Goal: Obtain resource: Download file/media

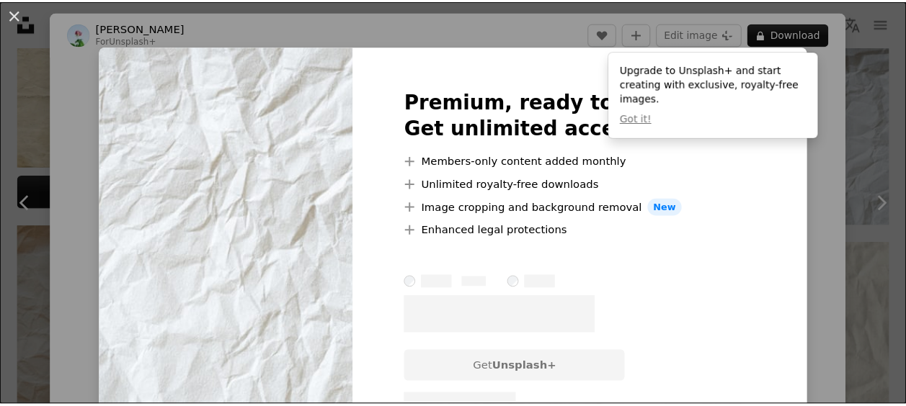
scroll to position [585, 0]
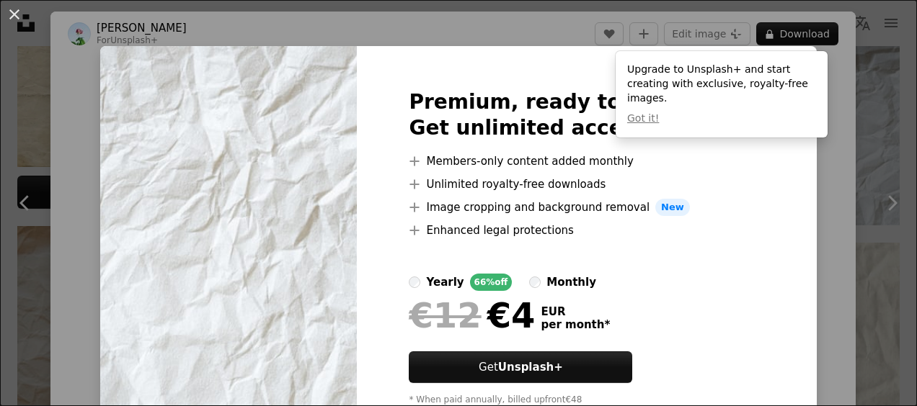
click at [852, 192] on div "An X shape Premium, ready to use images. Get unlimited access. A plus sign Memb…" at bounding box center [458, 203] width 917 height 406
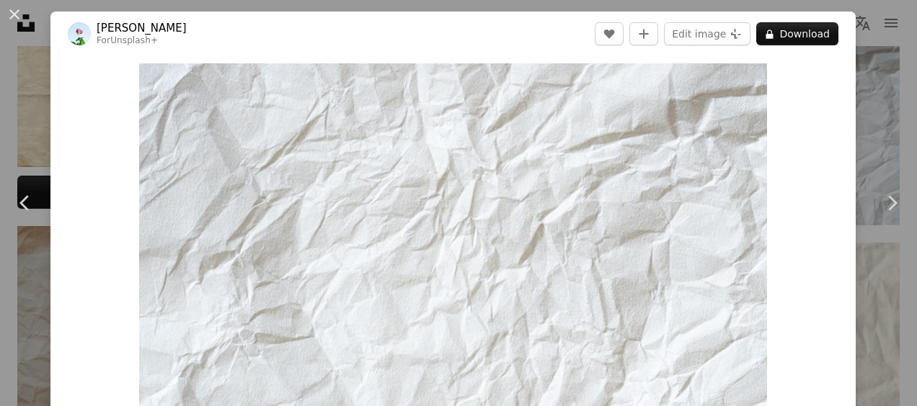
click at [888, 125] on div "An X shape Chevron left Chevron right [PERSON_NAME] For Unsplash+ A heart A plu…" at bounding box center [458, 203] width 917 height 406
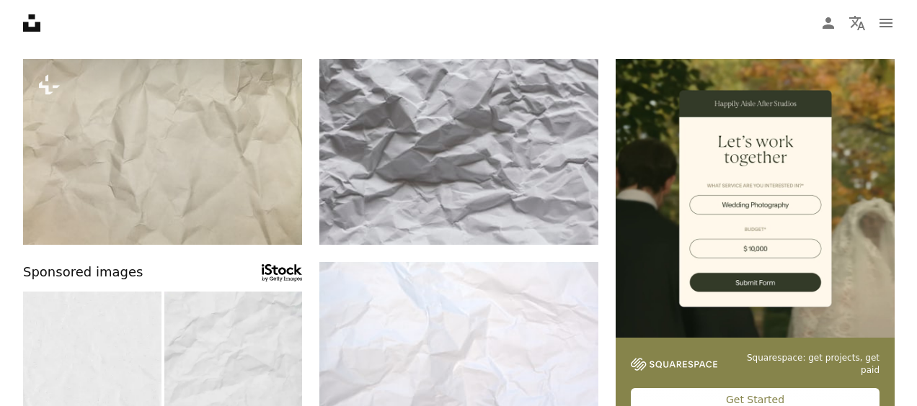
scroll to position [177, 0]
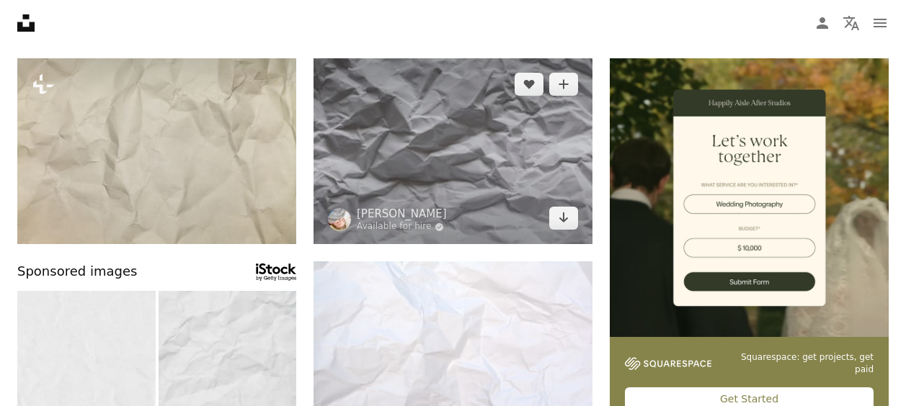
click at [439, 179] on img at bounding box center [452, 151] width 279 height 186
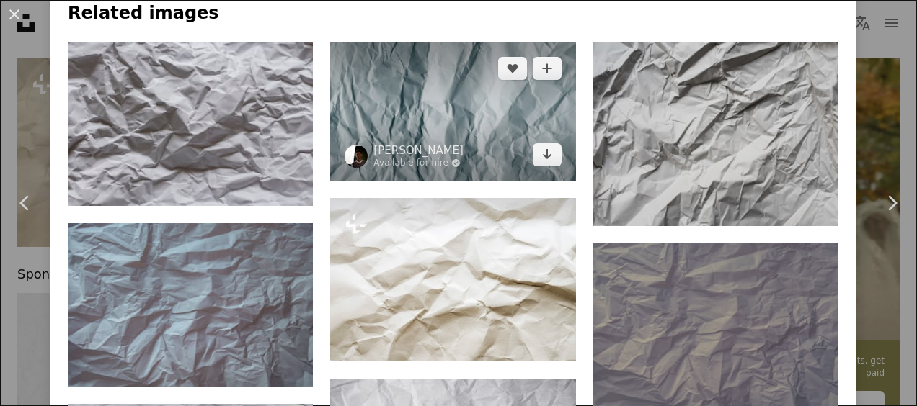
scroll to position [1396, 0]
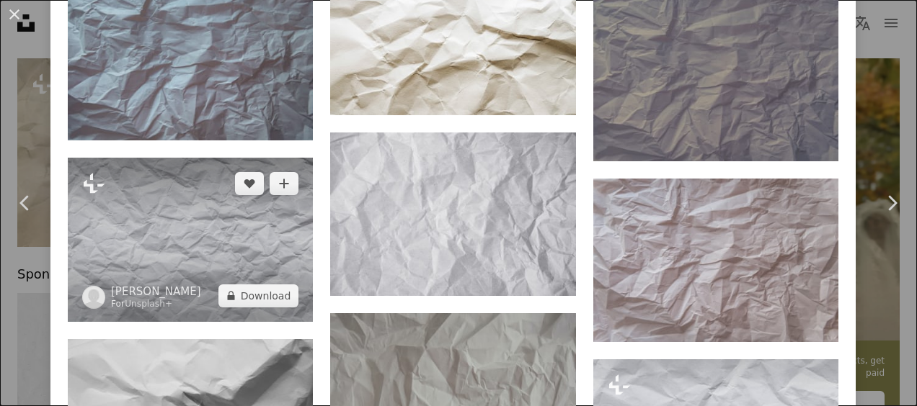
click at [192, 231] on img at bounding box center [190, 240] width 245 height 164
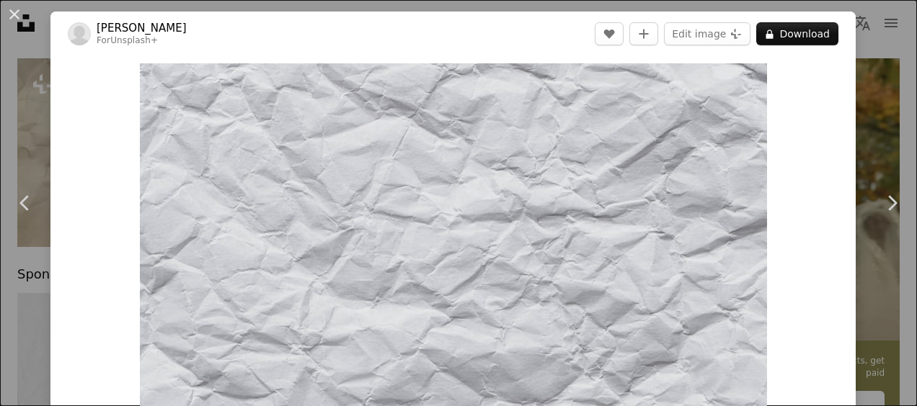
click at [777, 20] on header "[PERSON_NAME] For Unsplash+ A heart A plus sign Edit image Plus sign for Unspla…" at bounding box center [452, 34] width 805 height 45
click at [778, 39] on button "A lock Download" at bounding box center [797, 33] width 82 height 23
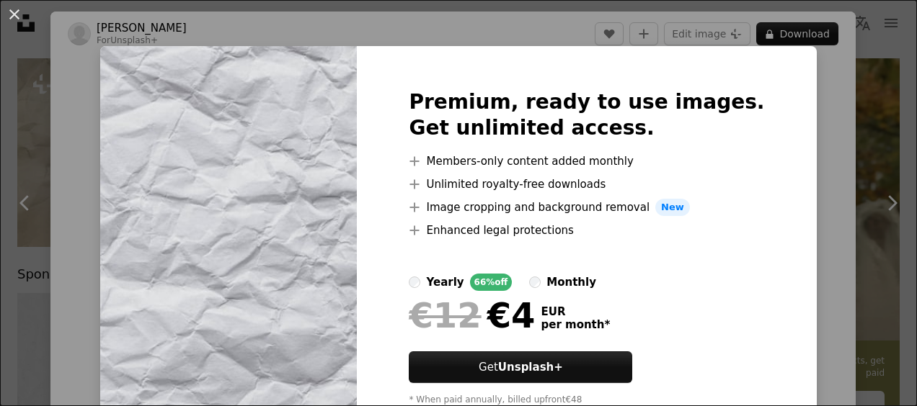
scroll to position [56, 0]
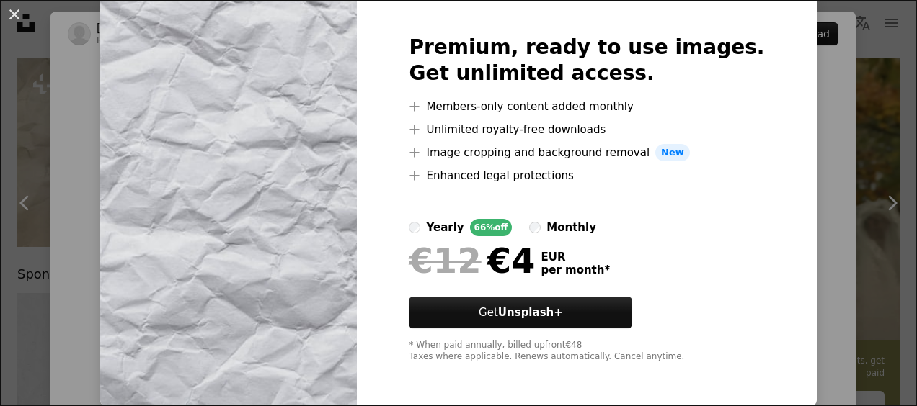
click at [57, 336] on div "An X shape Premium, ready to use images. Get unlimited access. A plus sign Memb…" at bounding box center [458, 203] width 917 height 406
